Goal: Task Accomplishment & Management: Manage account settings

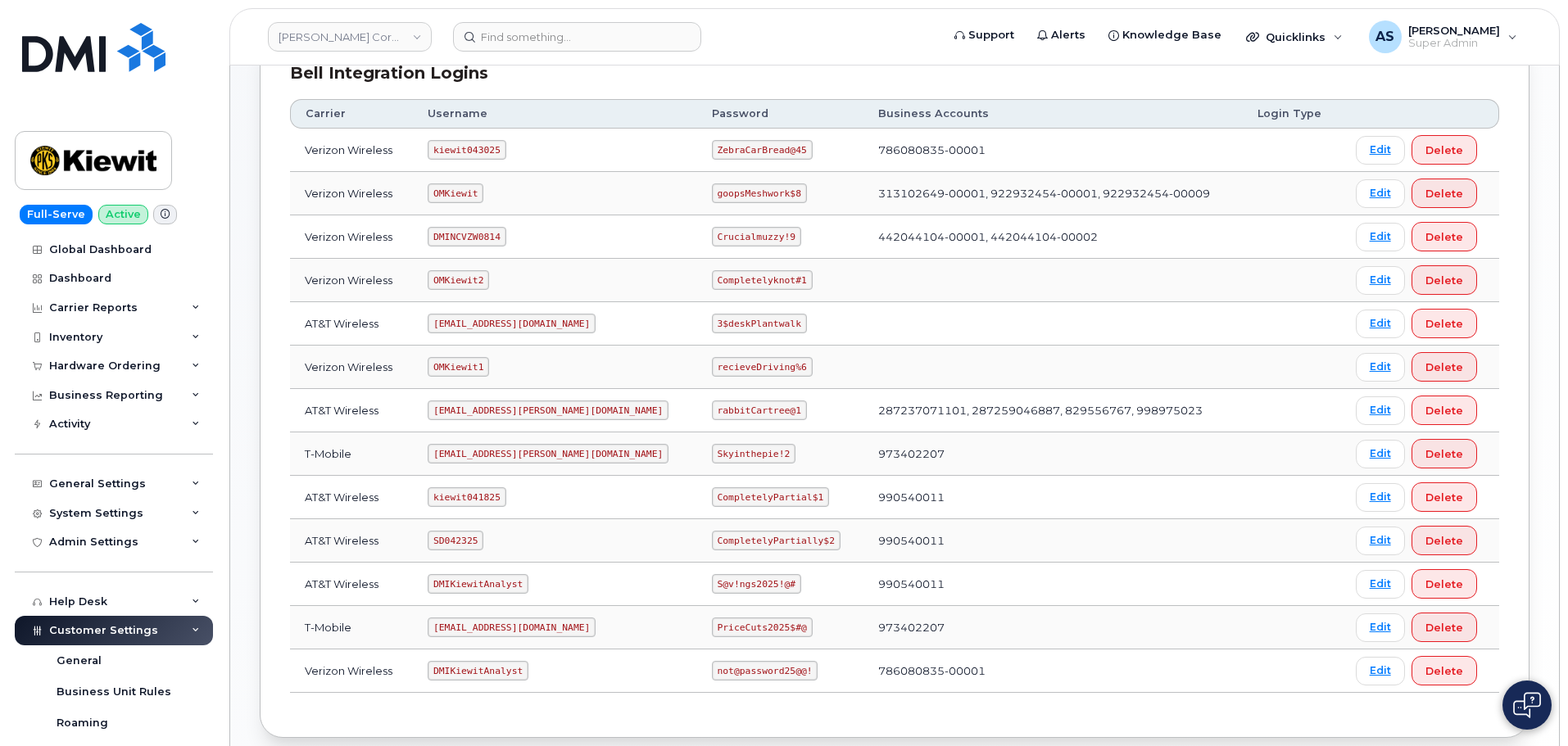
scroll to position [328, 0]
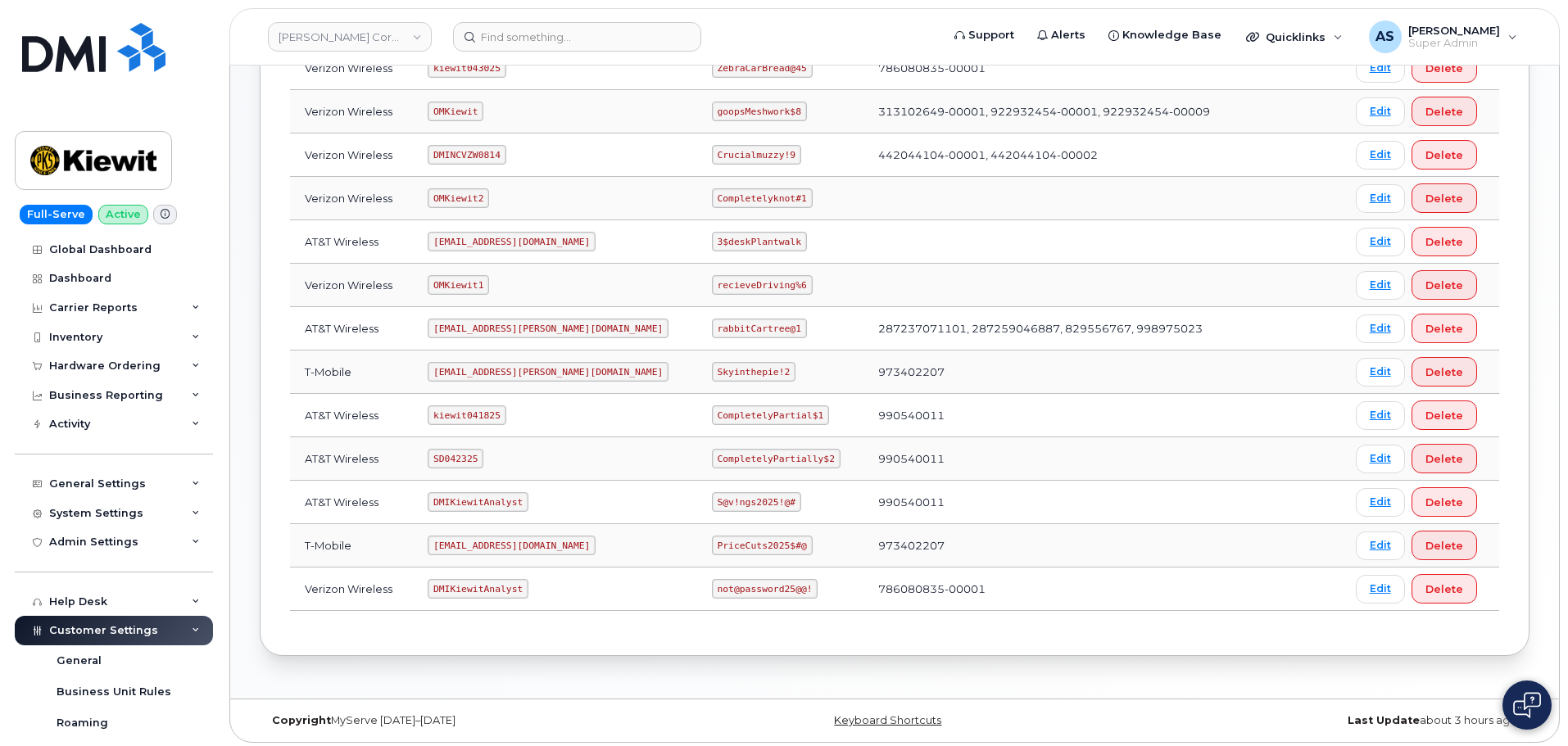
click at [711, 457] on code "CompletelyPartially$2" at bounding box center [776, 458] width 128 height 19
copy code "CompletelyPartially$2"
click at [711, 323] on code "rabbitCartree@1" at bounding box center [759, 328] width 95 height 19
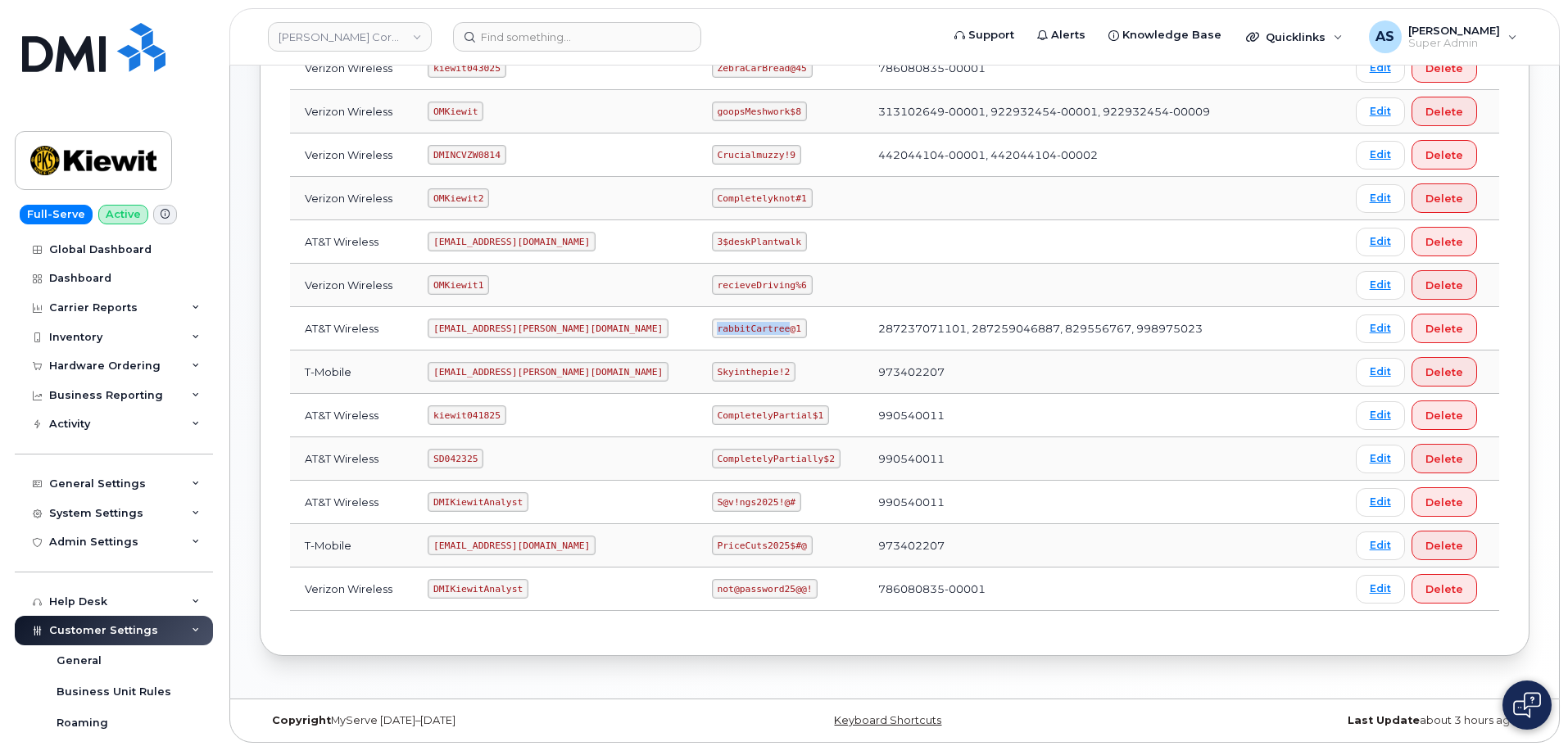
click at [711, 323] on code "rabbitCartree@1" at bounding box center [759, 328] width 95 height 19
copy code "rabbitCartree@1"
click at [509, 328] on code "ms-kiewit@dminc.com" at bounding box center [548, 328] width 241 height 19
click at [509, 327] on code "ms-kiewit@dminc.com" at bounding box center [548, 328] width 241 height 19
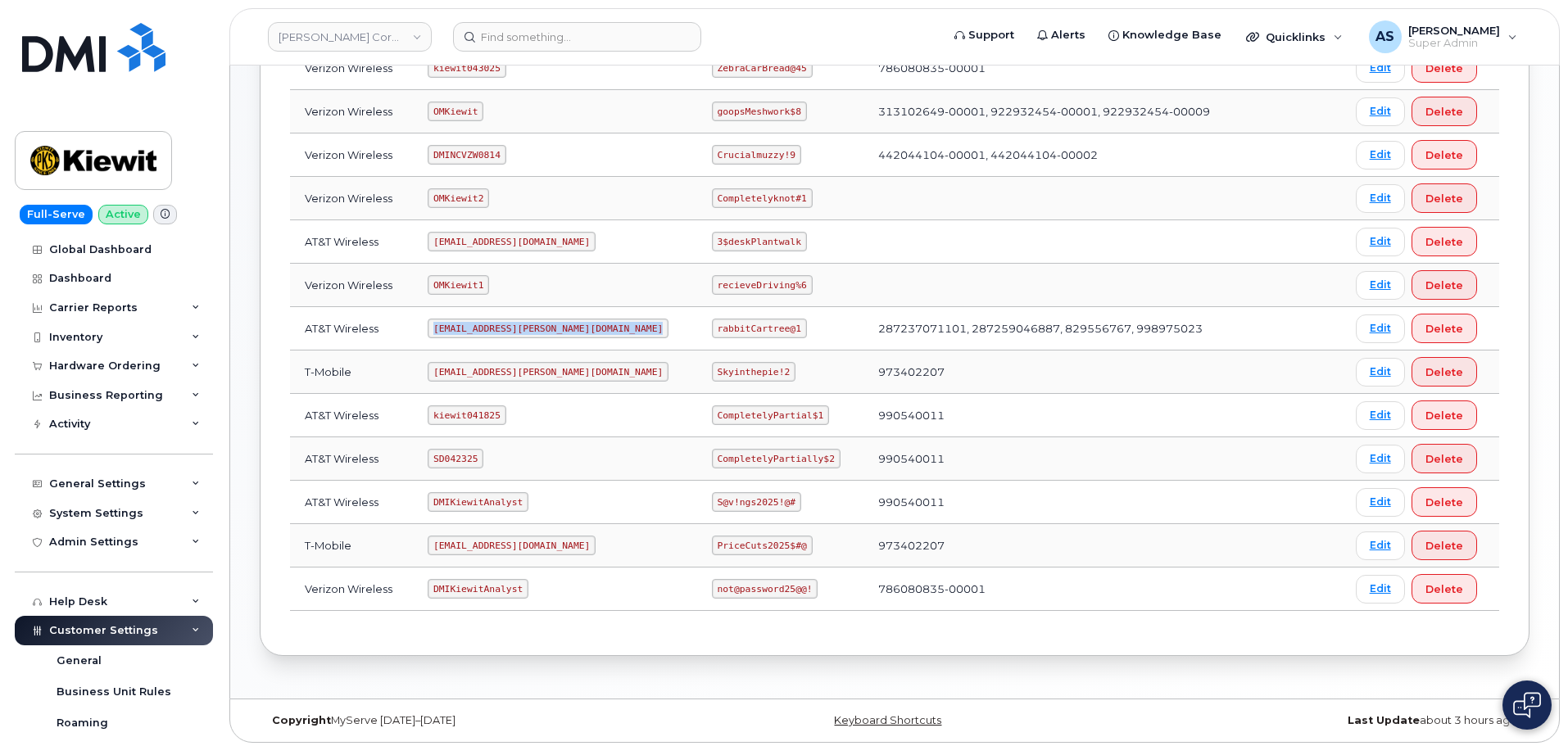
click at [509, 327] on code "ms-kiewit@dminc.com" at bounding box center [548, 328] width 241 height 19
copy code "ms-kiewit@dminc.com"
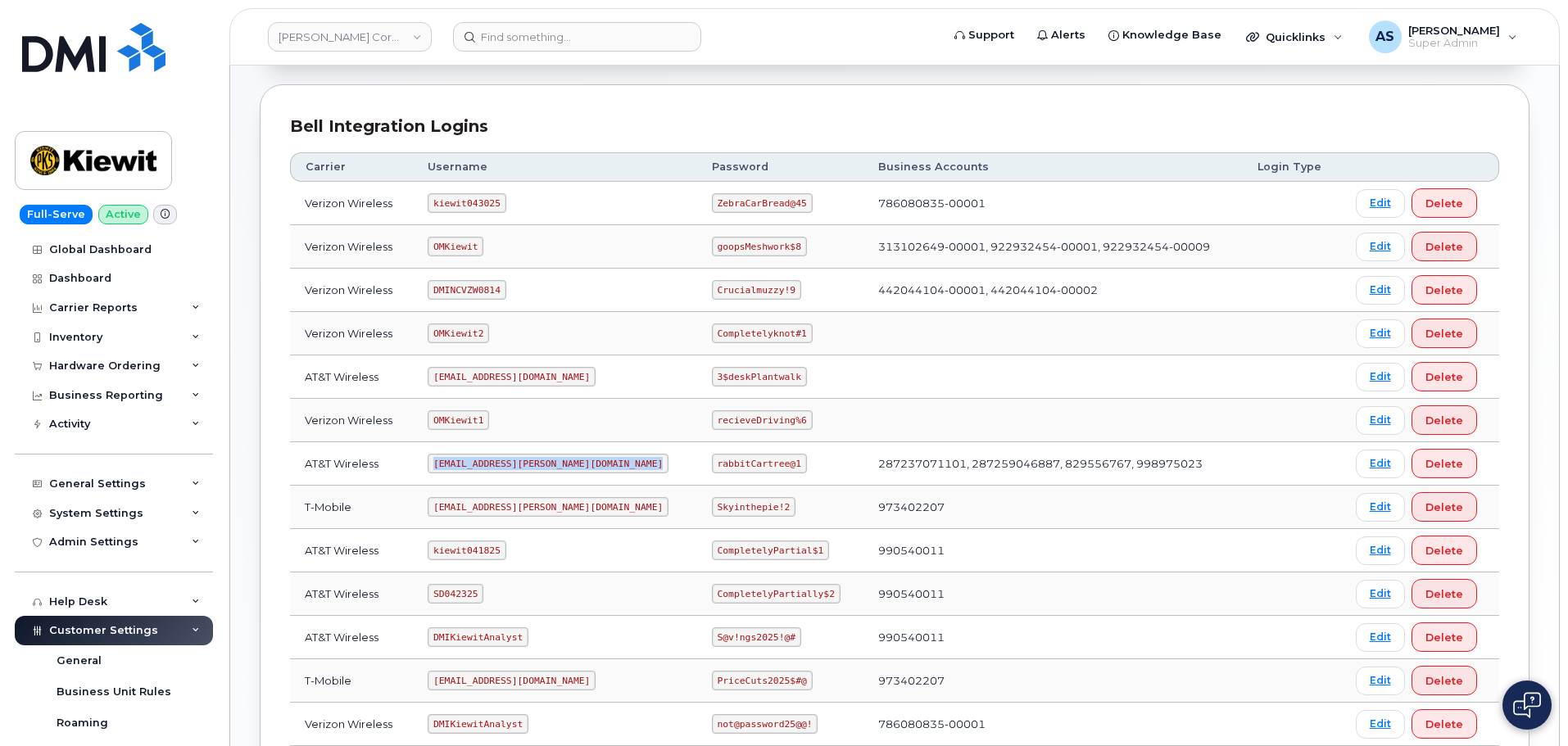
scroll to position [164, 0]
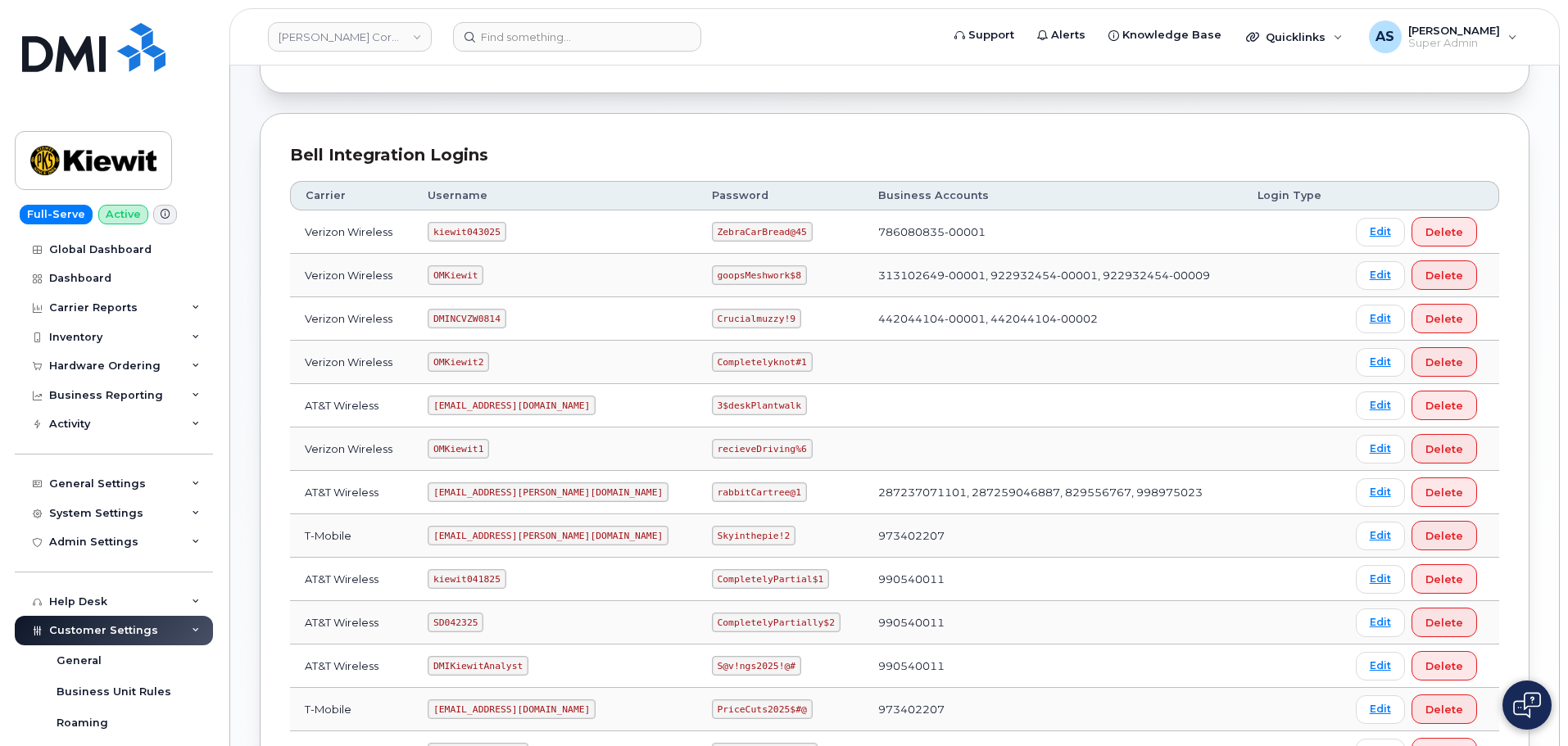
click at [458, 232] on code "kiewit043025" at bounding box center [466, 231] width 77 height 19
copy code "kiewit043025"
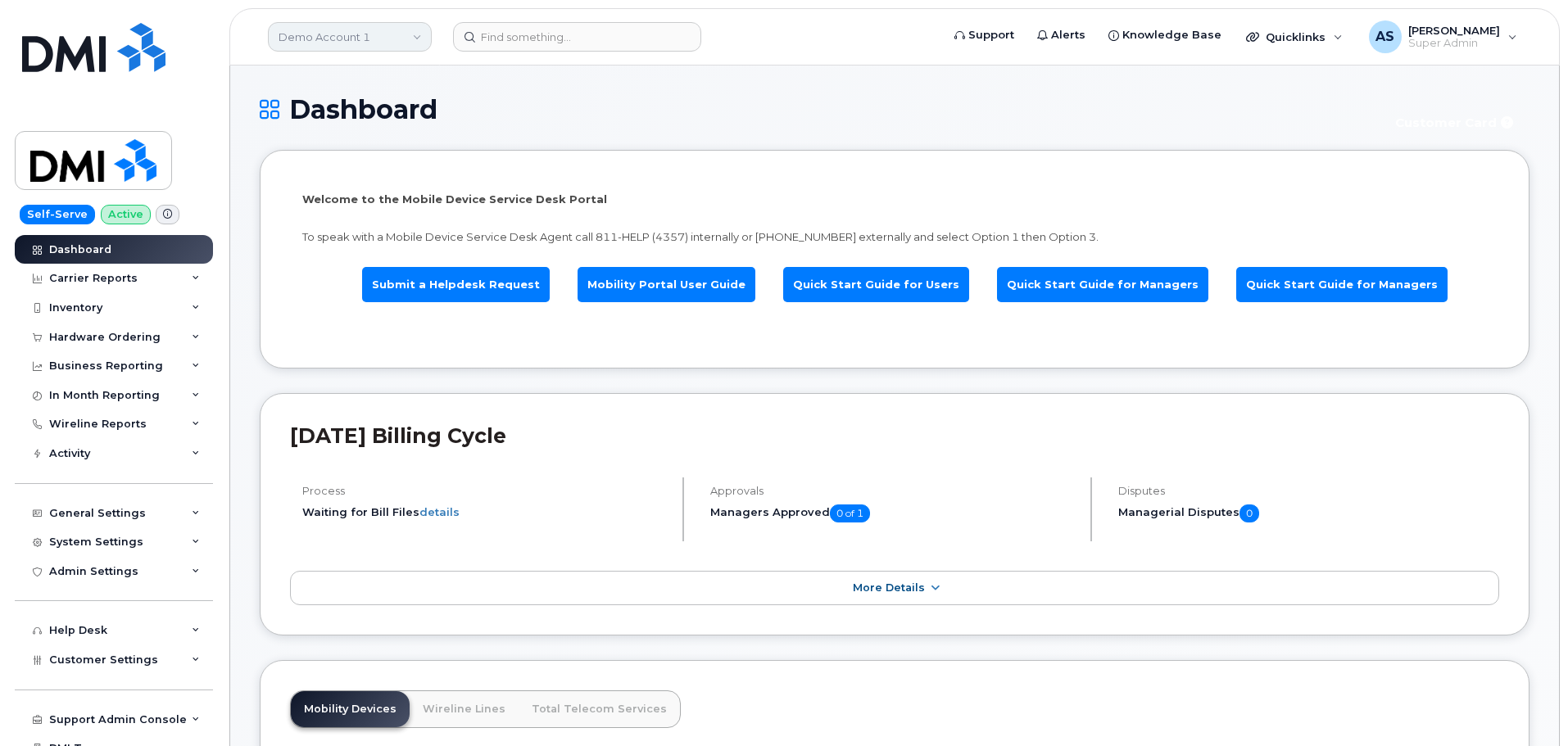
click at [400, 37] on link "Demo Account 1" at bounding box center [350, 37] width 164 height 30
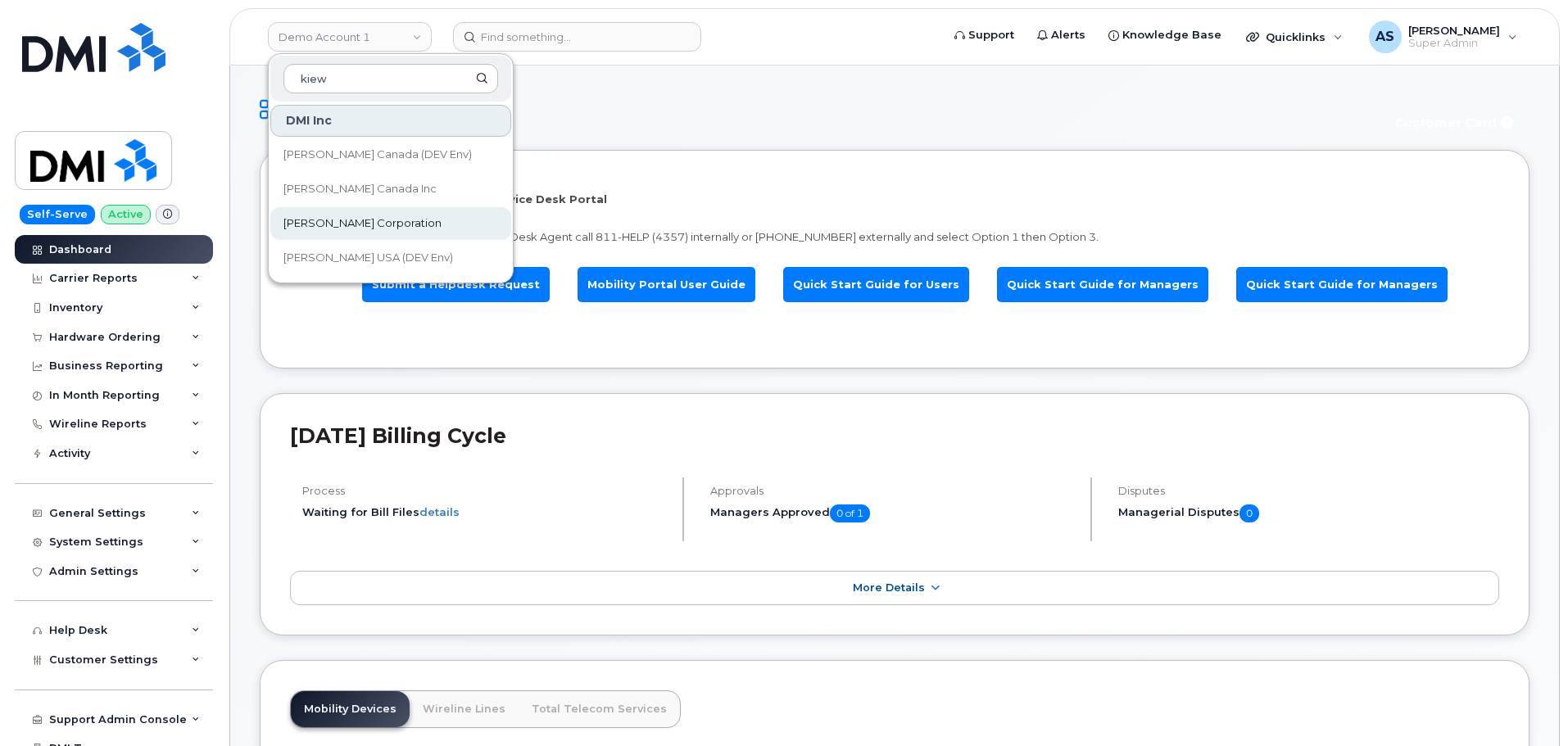
type input "kiew"
click at [399, 220] on link "[PERSON_NAME] Corporation" at bounding box center [390, 223] width 241 height 33
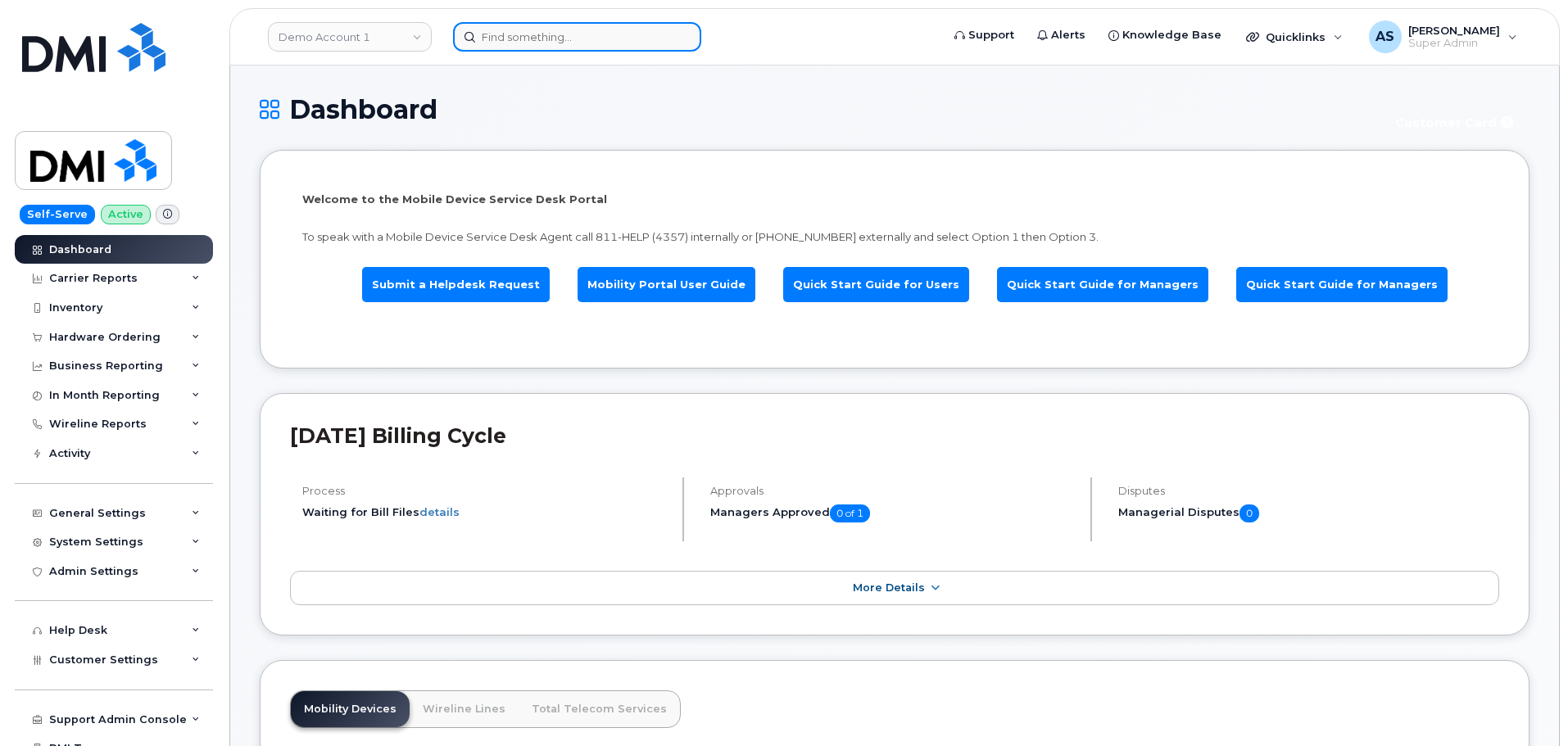
click at [506, 27] on input at bounding box center [577, 37] width 248 height 30
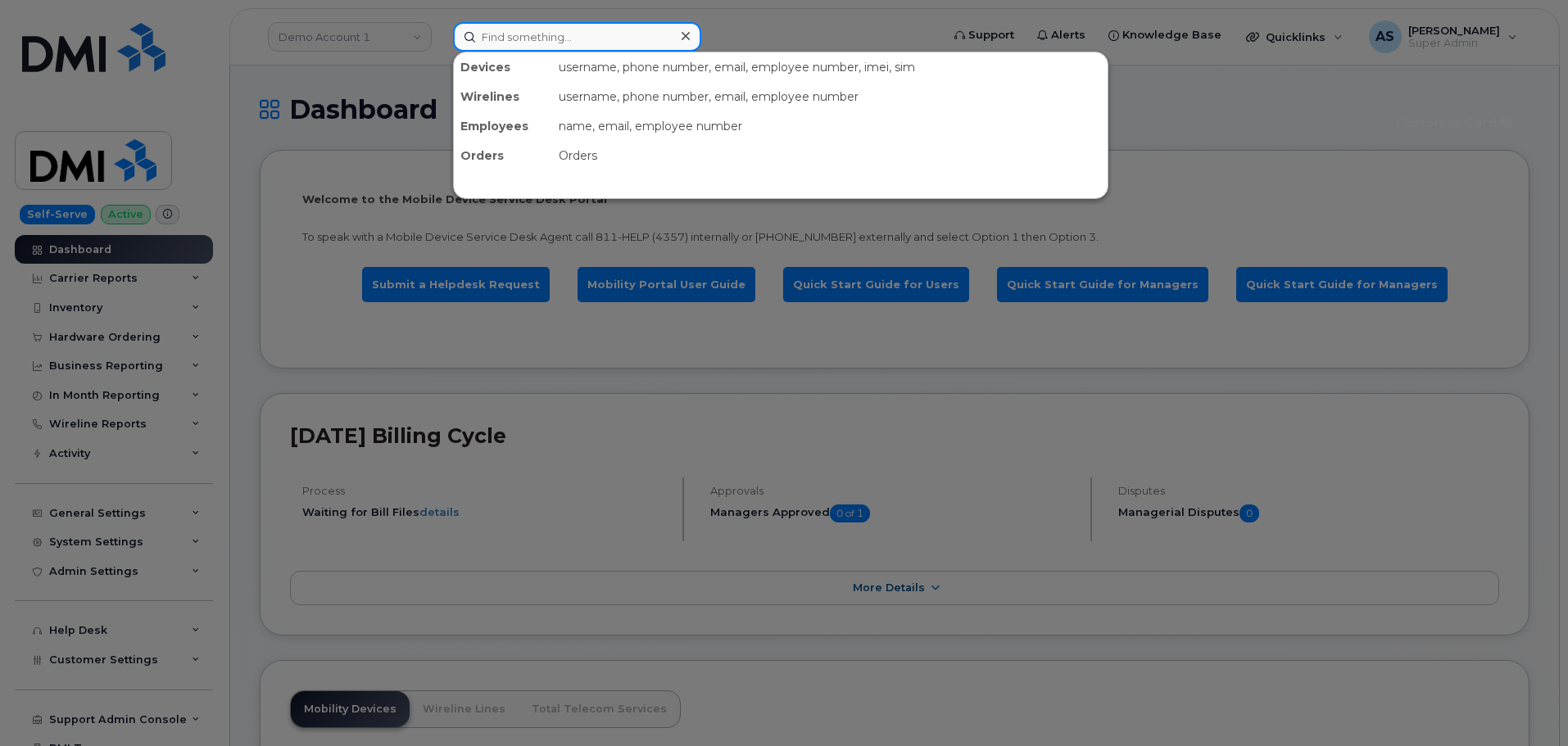
paste input "303-906-4978"
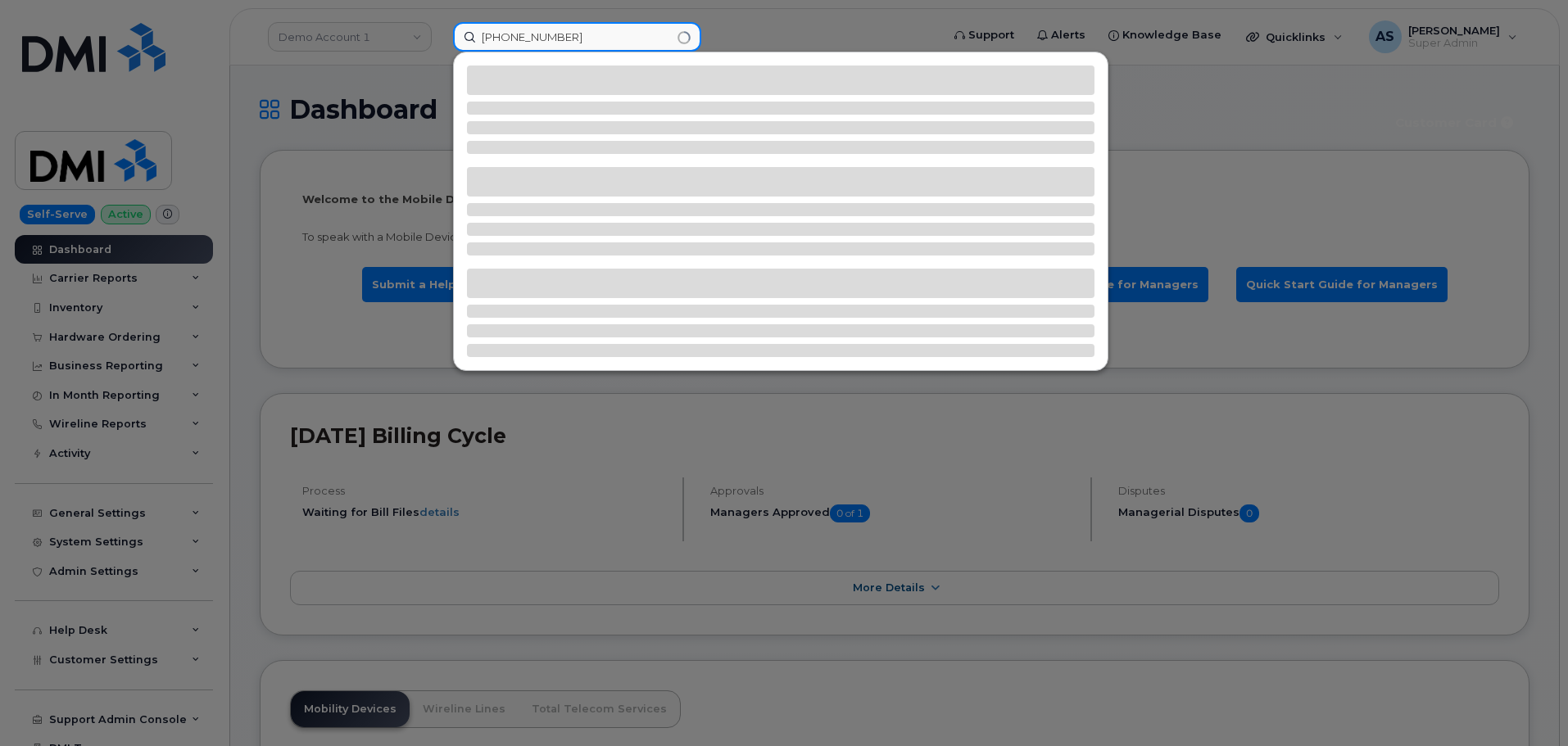
type input "303-906-4978"
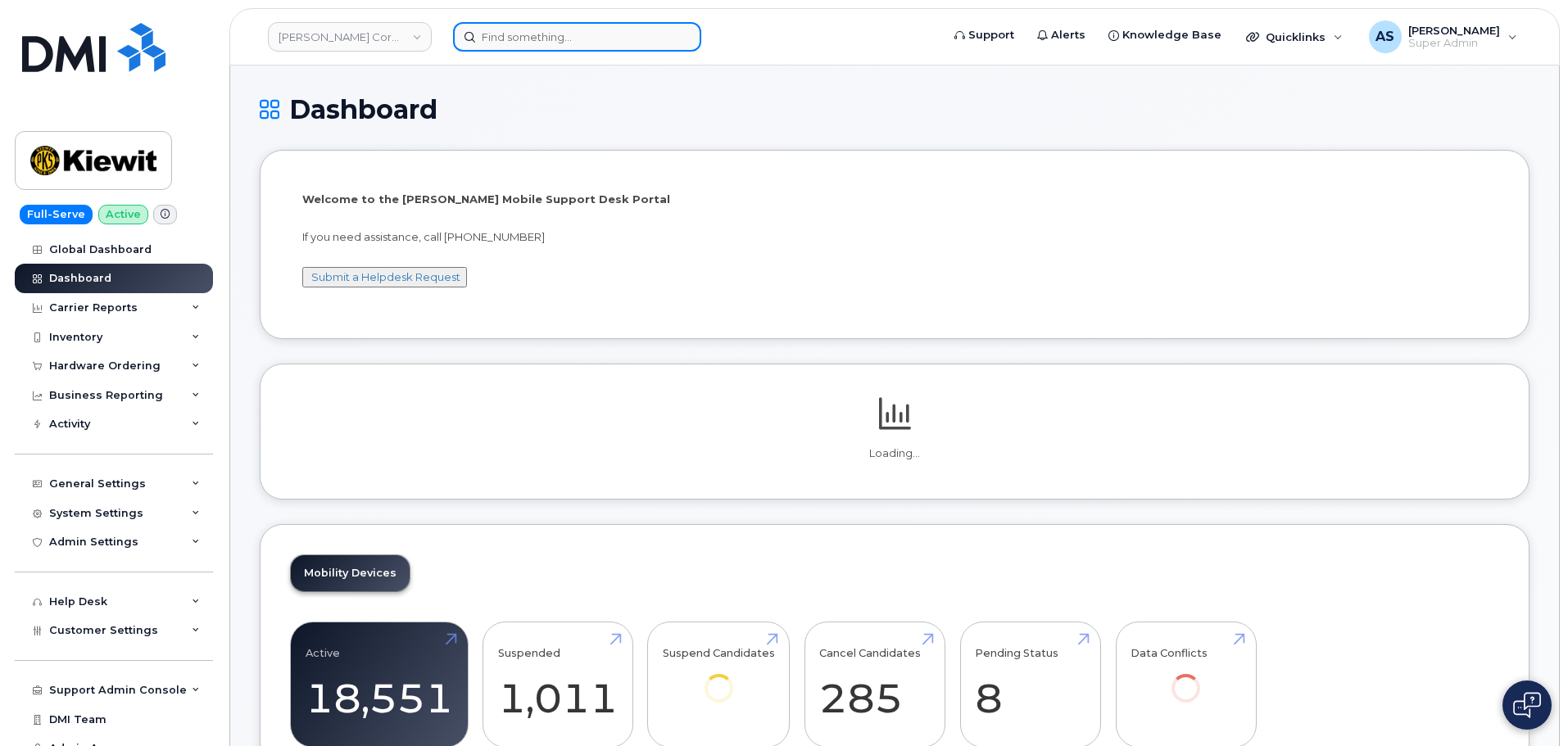
click at [507, 27] on input at bounding box center [577, 37] width 248 height 30
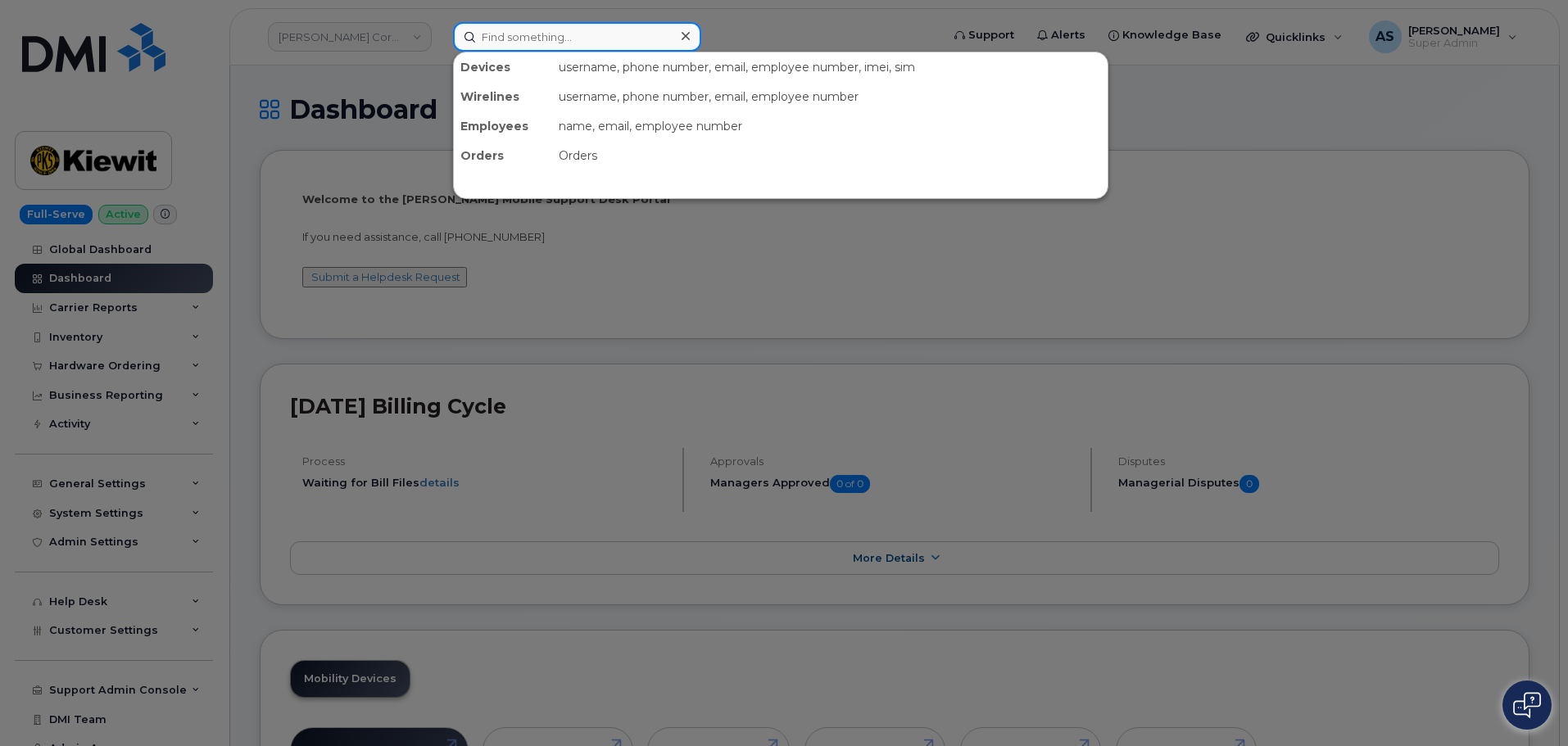
paste input "303-906-4978"
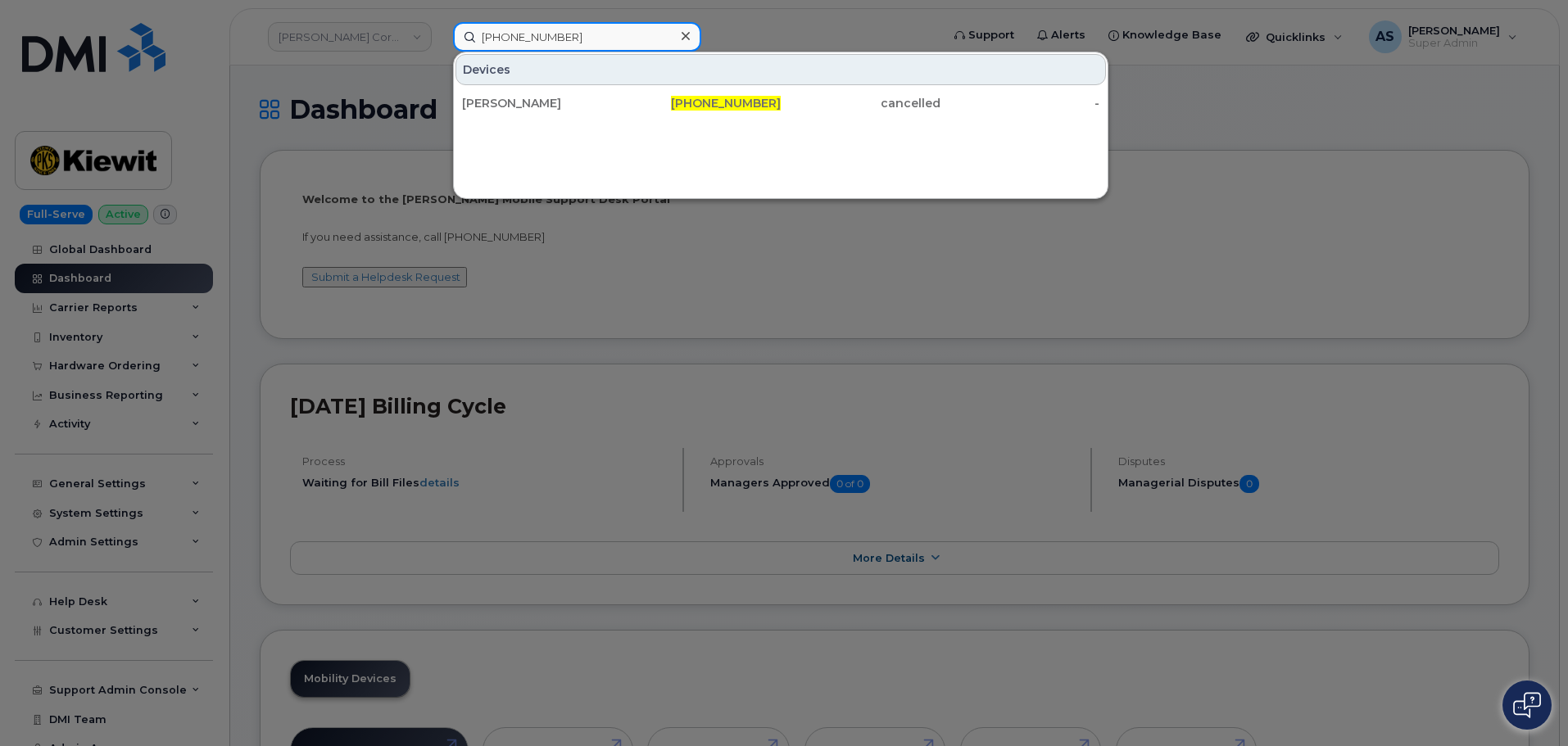
type input "303-906-4978"
click at [581, 122] on div "Devices KELLY WASKO 303-906-4978 cancelled -" at bounding box center [780, 126] width 655 height 148
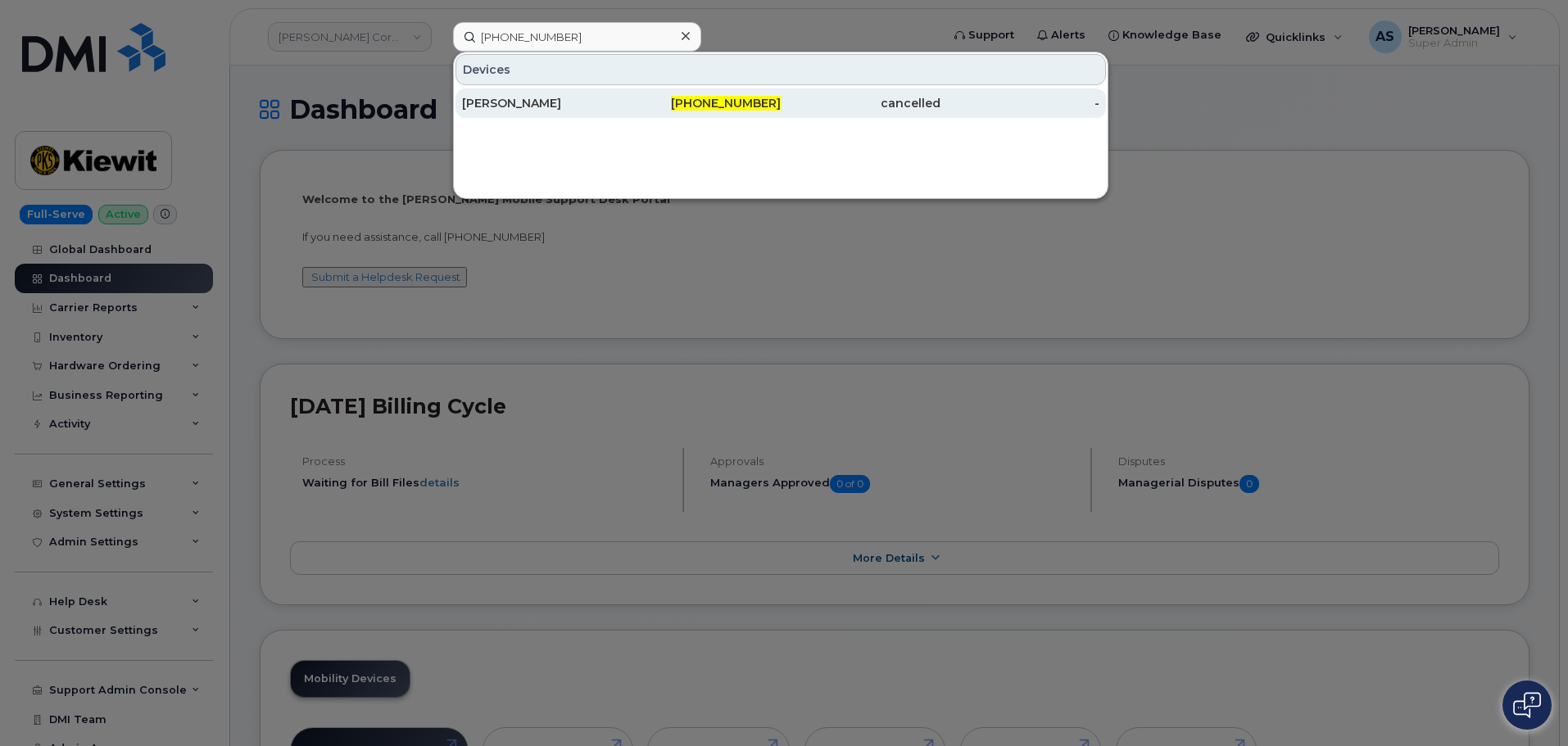
click at [589, 103] on div "[PERSON_NAME]" at bounding box center [542, 103] width 160 height 17
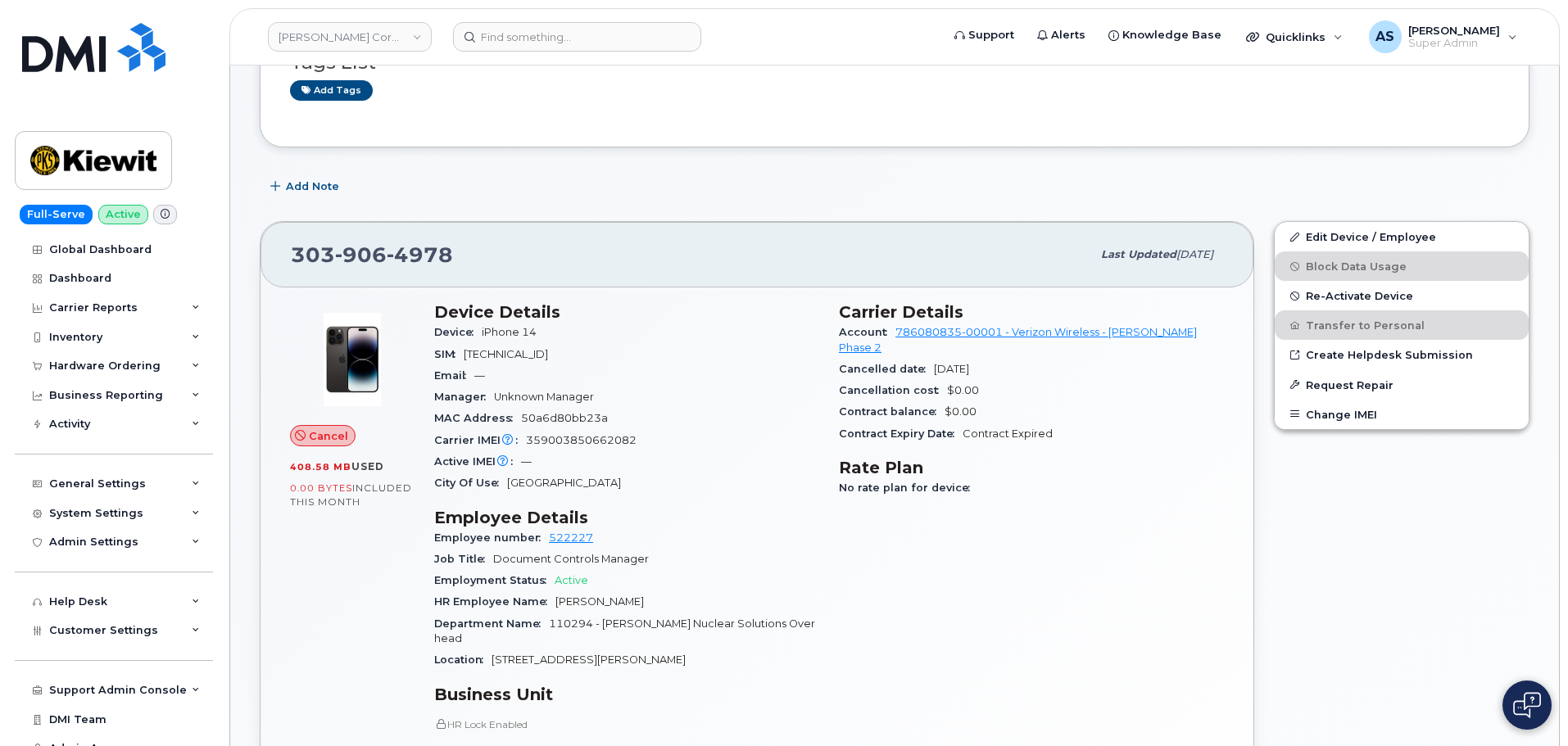
scroll to position [164, 0]
click at [1356, 292] on span "Re-Activate Device" at bounding box center [1360, 298] width 107 height 12
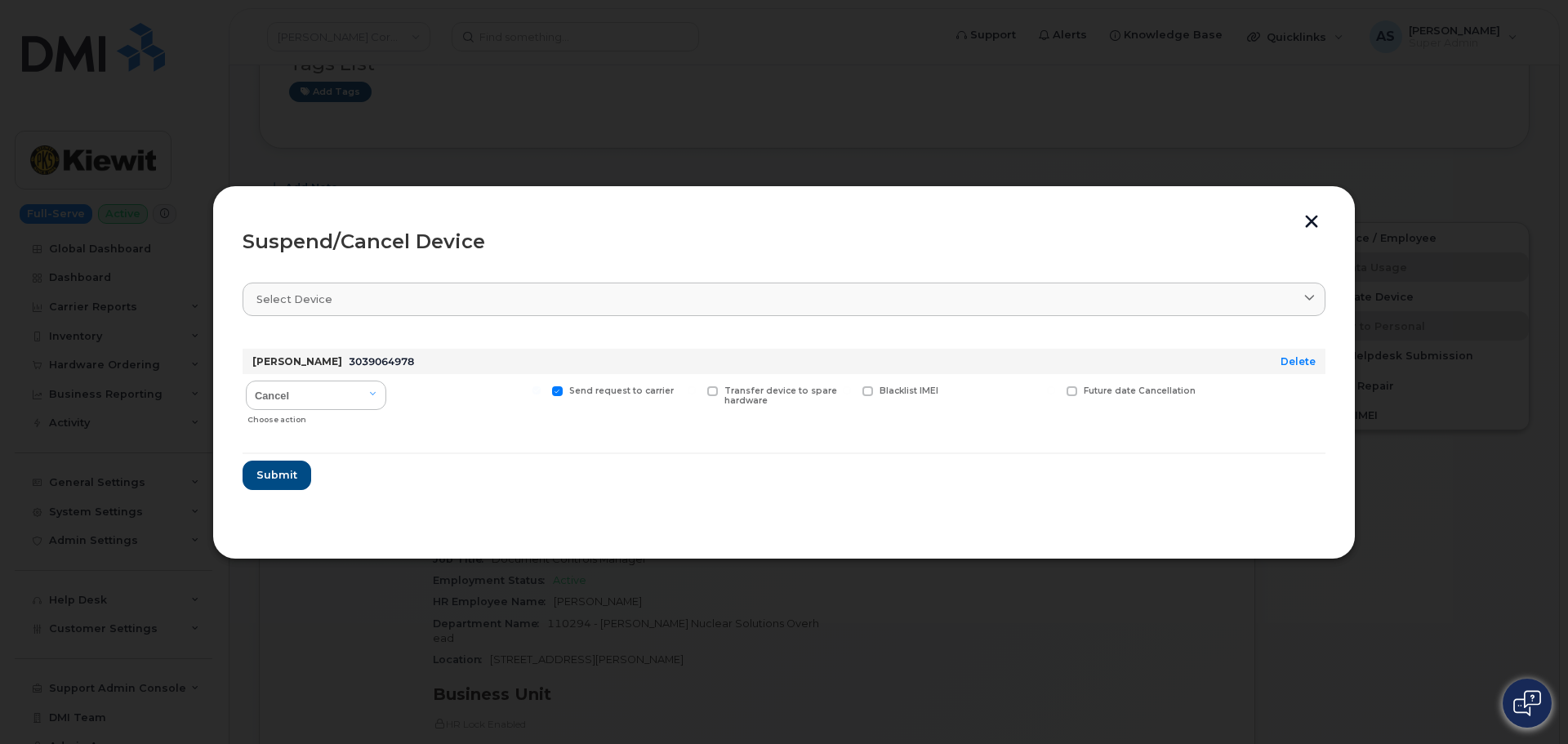
click at [350, 376] on div "Cancel Suspend - Reduced Rate Suspend - Full Rate Suspend - Lost Device/Stolen …" at bounding box center [317, 404] width 147 height 58
click at [367, 404] on select "Cancel Suspend - Reduced Rate Suspend - Full Rate Suspend - Lost Device/Stolen …" at bounding box center [316, 396] width 140 height 30
select select "[object Object]"
click at [246, 381] on select "Cancel Suspend - Reduced Rate Suspend - Full Rate Suspend - Lost Device/Stolen …" at bounding box center [316, 396] width 140 height 30
click at [972, 604] on div at bounding box center [784, 372] width 1568 height 744
